Goal: Task Accomplishment & Management: Use online tool/utility

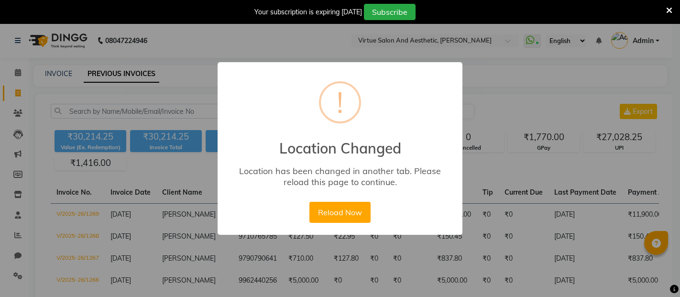
select select "range"
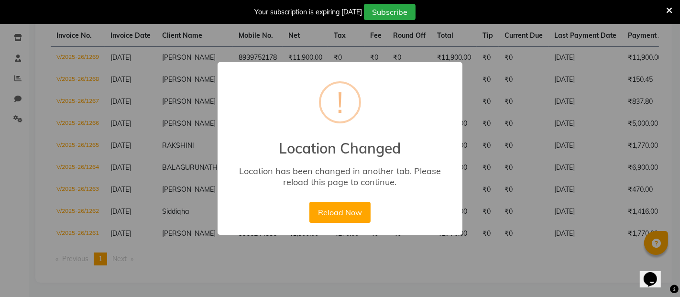
scroll to position [0, 203]
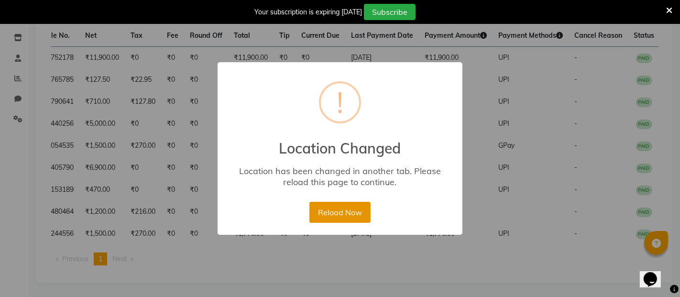
click at [343, 216] on button "Reload Now" at bounding box center [339, 212] width 61 height 21
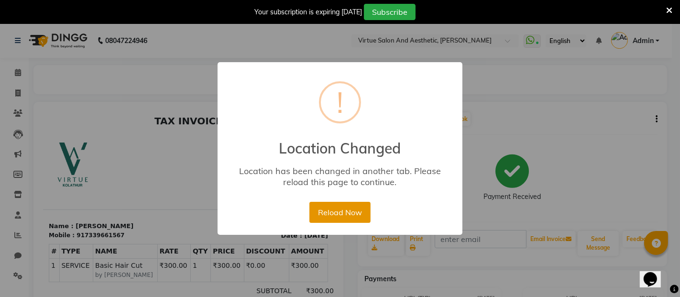
click at [352, 215] on button "Reload Now" at bounding box center [339, 212] width 61 height 21
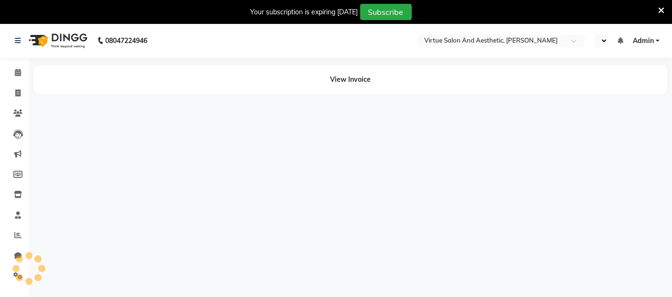
select select "en"
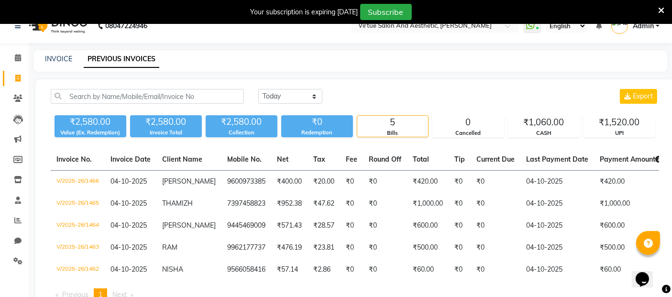
scroll to position [14, 0]
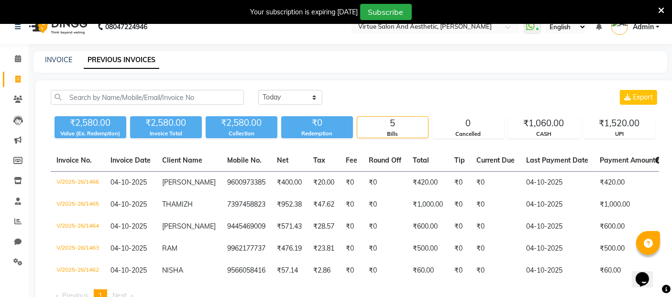
click at [663, 10] on icon at bounding box center [661, 10] width 6 height 9
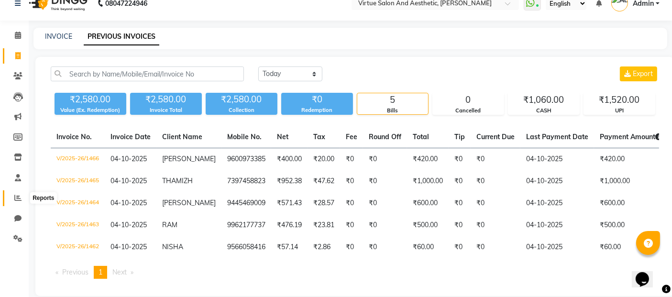
click at [19, 198] on icon at bounding box center [17, 197] width 7 height 7
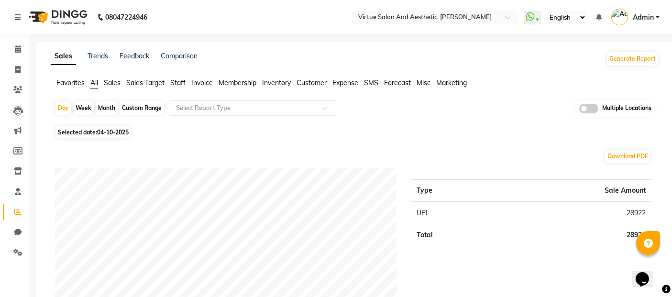
click at [199, 85] on span "Invoice" at bounding box center [202, 82] width 22 height 9
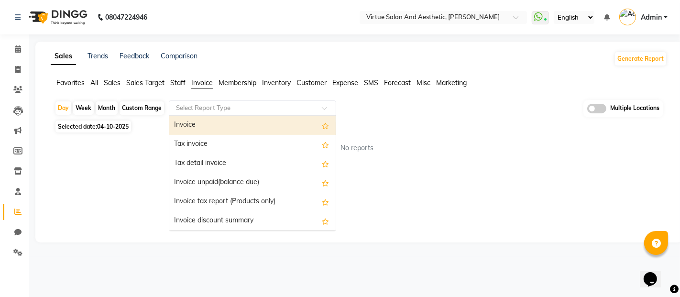
click at [192, 107] on input "text" at bounding box center [243, 108] width 138 height 10
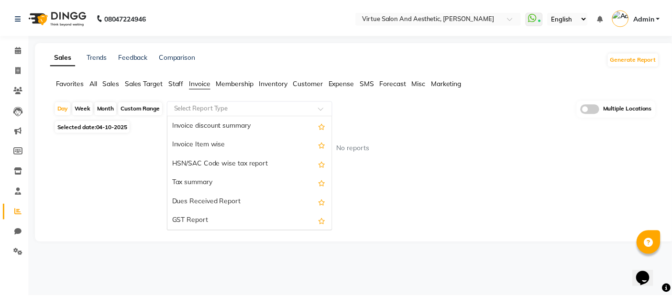
scroll to position [106, 0]
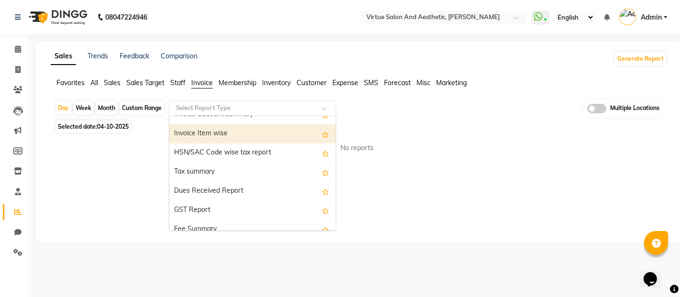
click at [202, 133] on div "Invoice Item wise" at bounding box center [252, 133] width 166 height 19
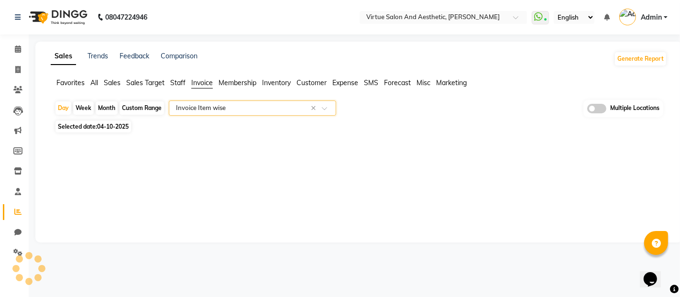
select select "full_report"
select select "csv"
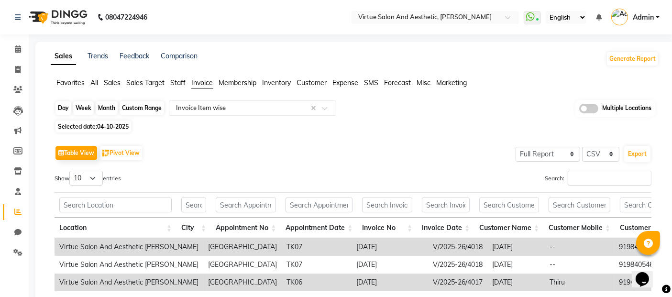
click at [62, 109] on div "Day" at bounding box center [63, 107] width 16 height 13
select select "10"
select select "2025"
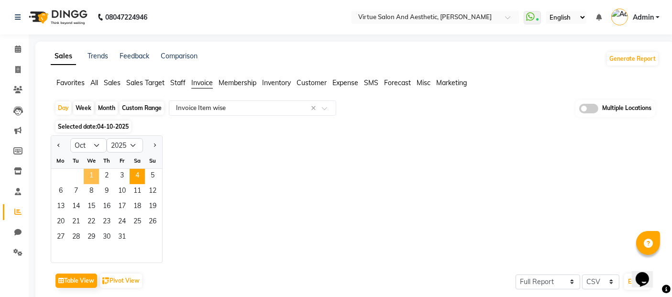
click at [94, 177] on span "1" at bounding box center [91, 176] width 15 height 15
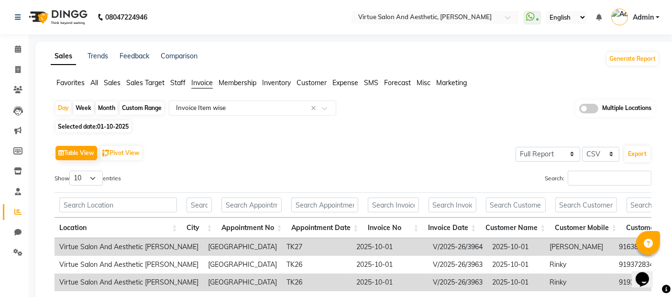
click at [593, 106] on span at bounding box center [588, 109] width 19 height 10
click at [579, 110] on input "checkbox" at bounding box center [579, 110] width 0 height 0
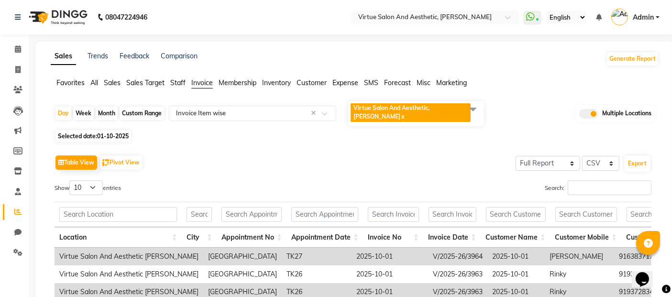
click at [468, 108] on span at bounding box center [472, 109] width 19 height 18
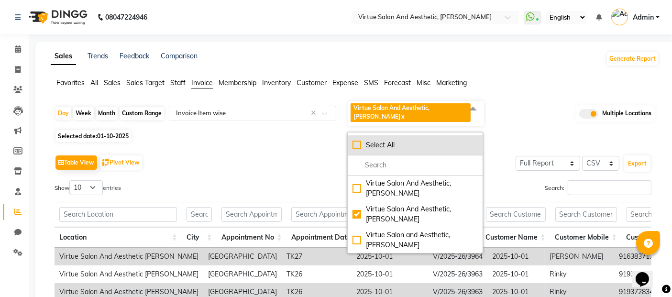
click at [355, 149] on div "Select All" at bounding box center [414, 145] width 125 height 10
checkbox input "true"
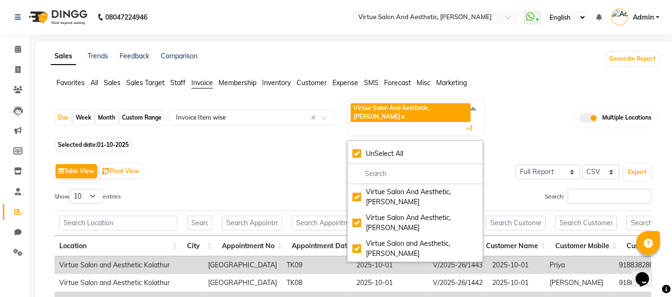
click at [524, 102] on div "Day Week Month Custom Range Select Report Type × Invoice Item wise × Virtue Sal…" at bounding box center [354, 118] width 600 height 36
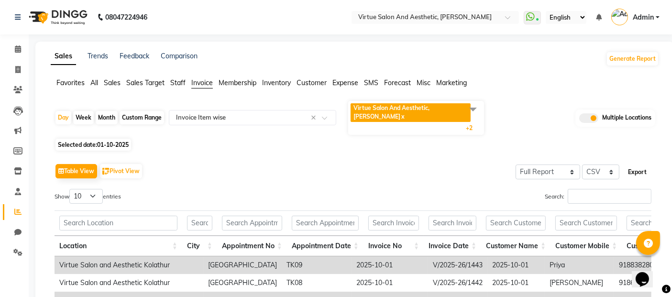
click at [636, 164] on button "Export" at bounding box center [637, 172] width 26 height 16
click at [114, 141] on span "01-10-2025" at bounding box center [113, 144] width 32 height 7
select select "10"
select select "2025"
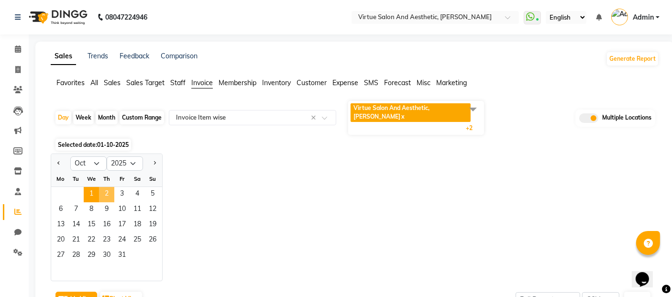
click at [110, 187] on span "2" at bounding box center [106, 194] width 15 height 15
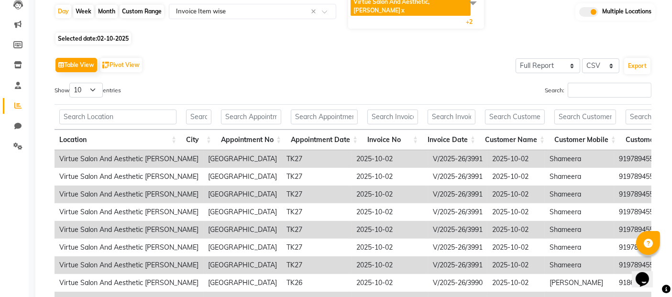
scroll to position [0, 0]
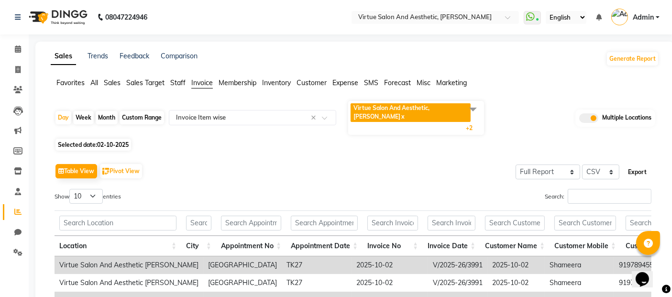
click at [635, 164] on button "Export" at bounding box center [637, 172] width 26 height 16
click at [115, 82] on span "Sales" at bounding box center [112, 82] width 17 height 9
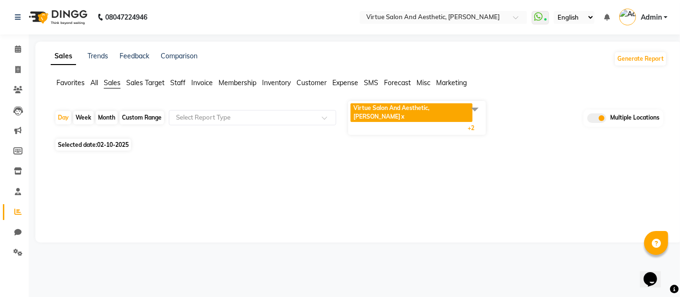
click at [133, 111] on div "Custom Range" at bounding box center [141, 117] width 44 height 13
select select "10"
select select "2025"
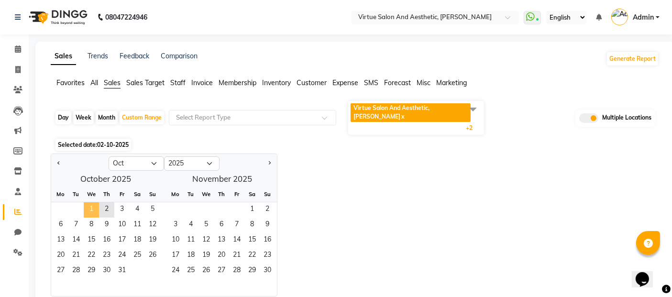
click at [90, 202] on span "1" at bounding box center [91, 209] width 15 height 15
click at [107, 202] on span "2" at bounding box center [106, 209] width 15 height 15
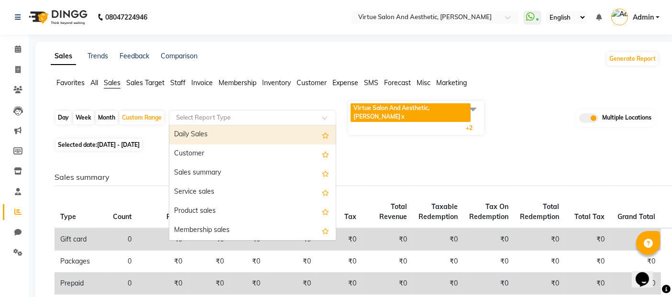
click at [285, 113] on input "text" at bounding box center [243, 118] width 138 height 10
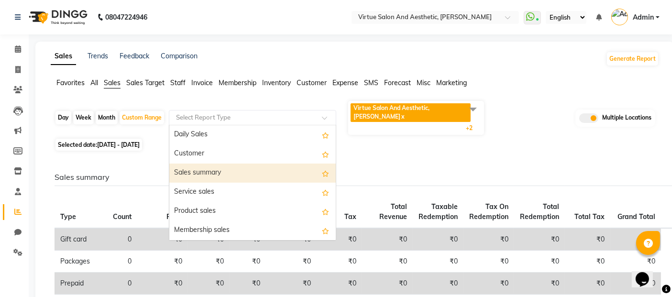
click at [206, 163] on div "Sales summary" at bounding box center [252, 172] width 166 height 19
select select "full_report"
select select "csv"
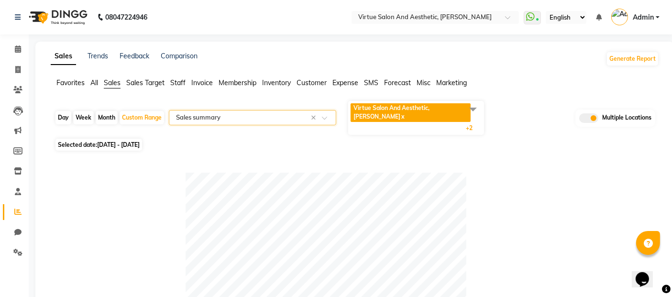
click at [207, 81] on span "Invoice" at bounding box center [202, 82] width 22 height 9
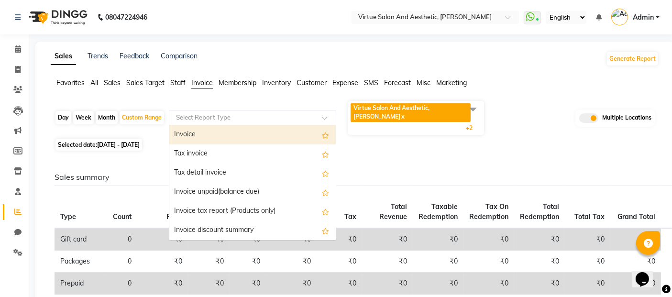
click at [204, 113] on input "text" at bounding box center [243, 118] width 138 height 10
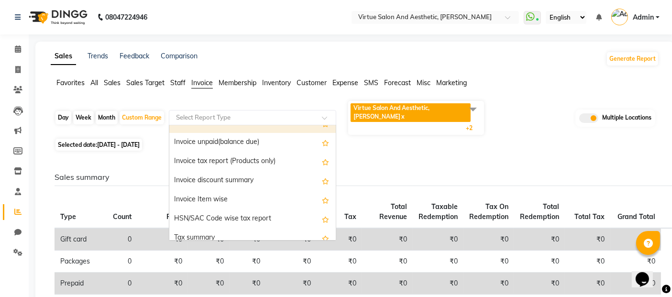
scroll to position [53, 0]
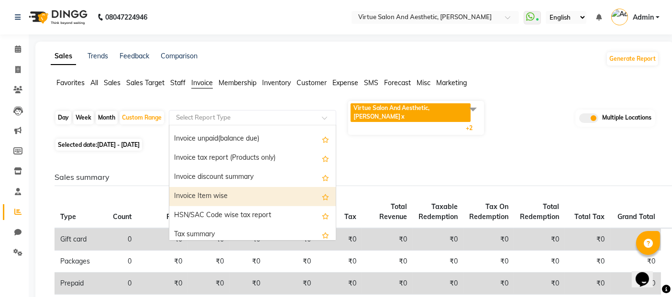
click at [215, 187] on div "Invoice Item wise" at bounding box center [252, 196] width 166 height 19
select select "full_report"
select select "csv"
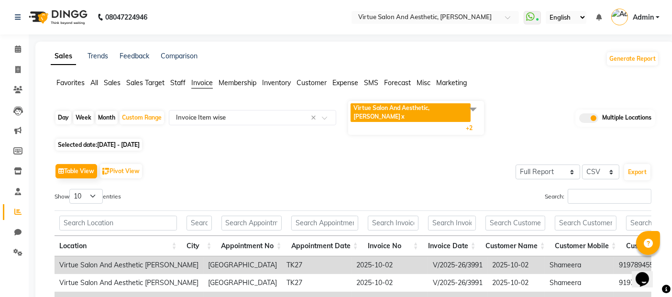
click at [65, 111] on div "Day" at bounding box center [63, 117] width 16 height 13
select select "10"
select select "2025"
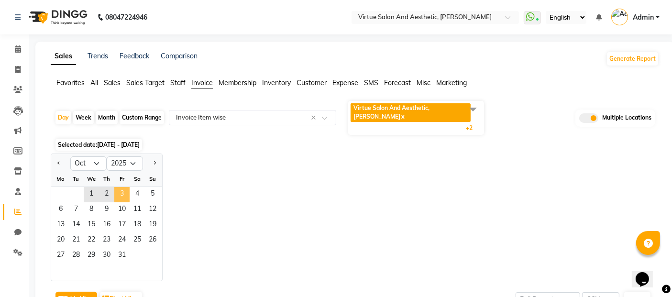
click at [119, 187] on span "3" at bounding box center [121, 194] width 15 height 15
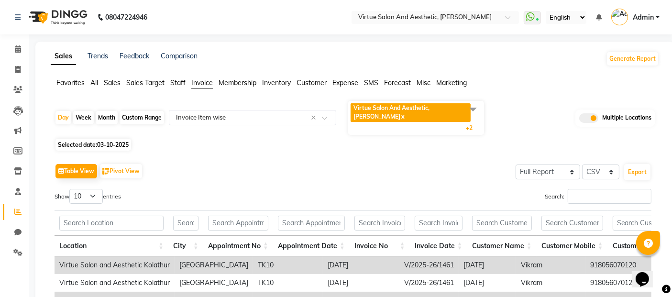
click at [473, 111] on span at bounding box center [472, 109] width 19 height 18
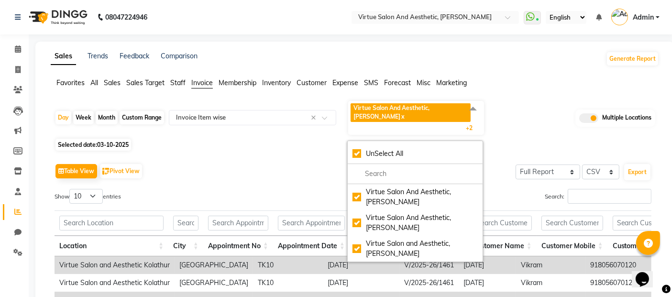
click at [516, 105] on div "Day Week Month Custom Range Select Report Type × Invoice Item wise × Virtue Sal…" at bounding box center [354, 118] width 600 height 36
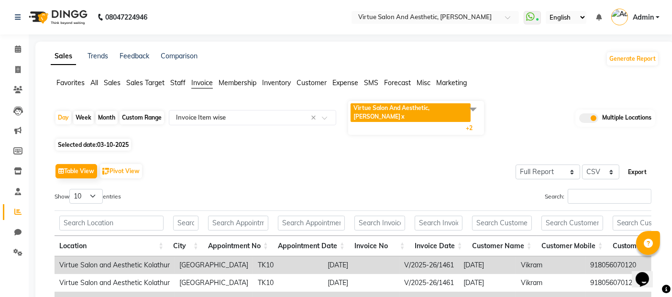
click at [636, 164] on button "Export" at bounding box center [637, 172] width 26 height 16
click at [113, 84] on span "Sales" at bounding box center [112, 82] width 17 height 9
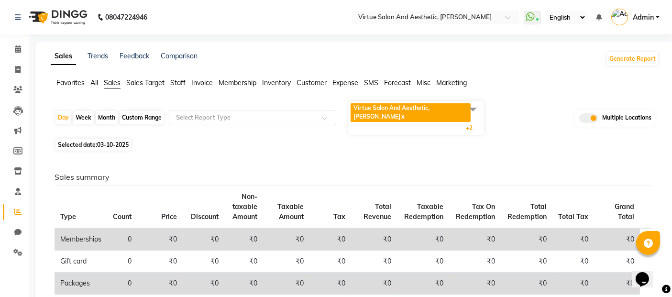
click at [128, 111] on div "Custom Range" at bounding box center [141, 117] width 44 height 13
select select "10"
select select "2025"
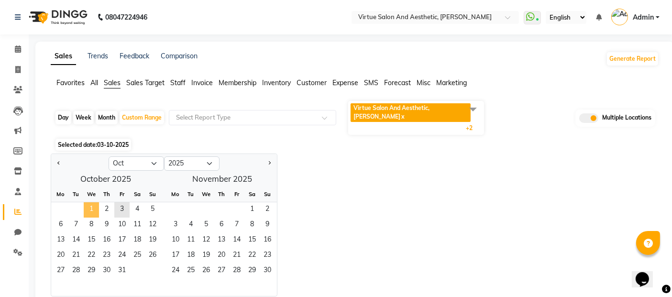
click at [93, 202] on span "1" at bounding box center [91, 209] width 15 height 15
click at [123, 202] on span "3" at bounding box center [121, 209] width 15 height 15
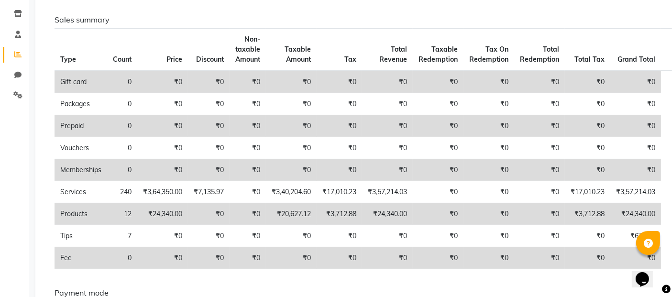
scroll to position [159, 0]
